Goal: Transaction & Acquisition: Purchase product/service

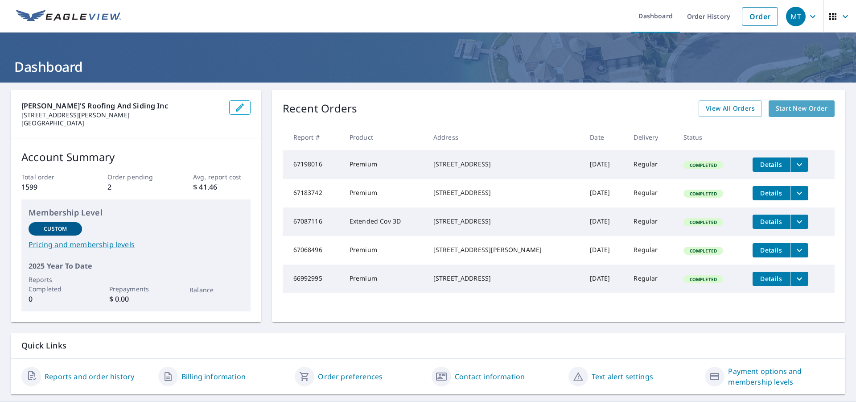
click at [789, 107] on span "Start New Order" at bounding box center [802, 108] width 52 height 11
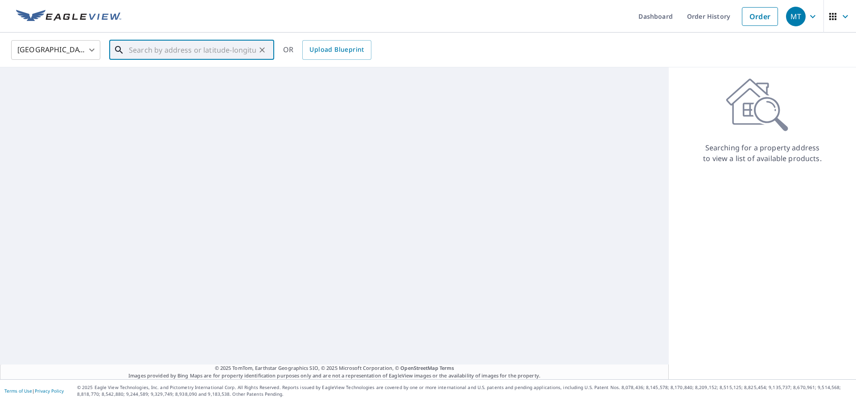
click at [185, 49] on input "text" at bounding box center [192, 49] width 127 height 25
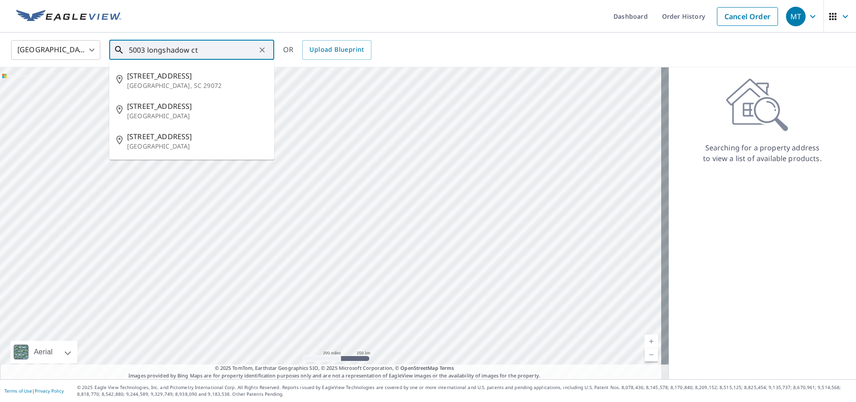
click at [163, 53] on input "5003 longshadow ct" at bounding box center [192, 49] width 127 height 25
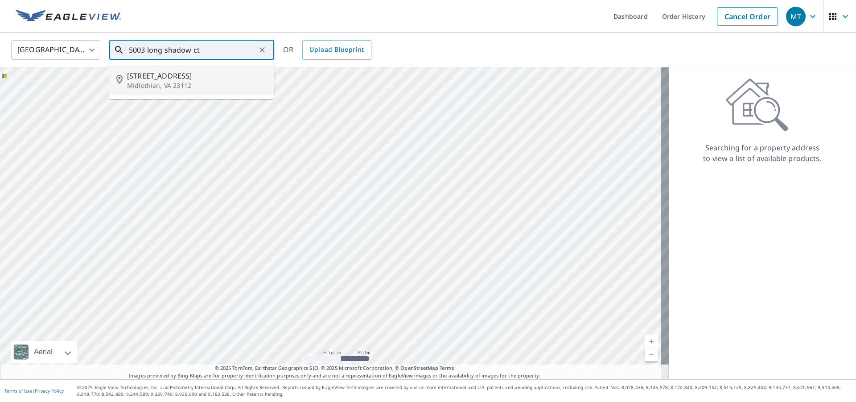
click at [175, 84] on p "Midlothian, VA 23112" at bounding box center [197, 85] width 140 height 9
type input "[STREET_ADDRESS]"
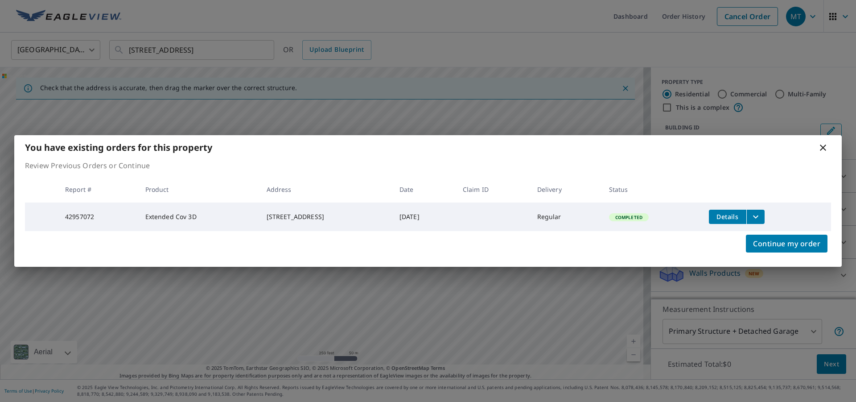
click at [822, 148] on icon at bounding box center [822, 147] width 11 height 11
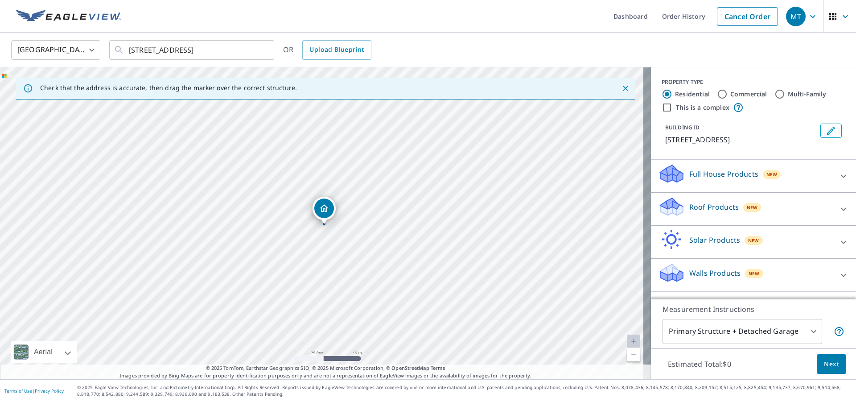
drag, startPoint x: 353, startPoint y: 280, endPoint x: 396, endPoint y: 142, distance: 144.9
click at [396, 142] on div "[STREET_ADDRESS]" at bounding box center [325, 223] width 651 height 312
click at [349, 185] on div "[STREET_ADDRESS]" at bounding box center [325, 223] width 651 height 312
